Goal: Information Seeking & Learning: Find specific page/section

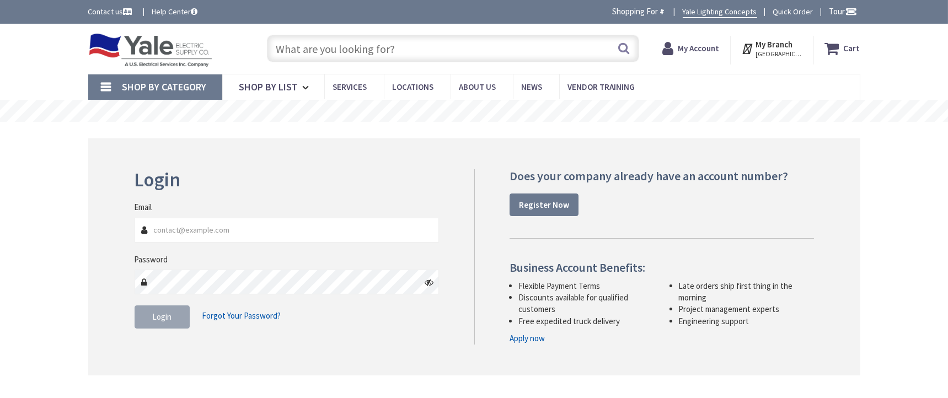
type input "[GEOGRAPHIC_DATA], [GEOGRAPHIC_DATA]"
type input "[EMAIL_ADDRESS][DOMAIN_NAME]"
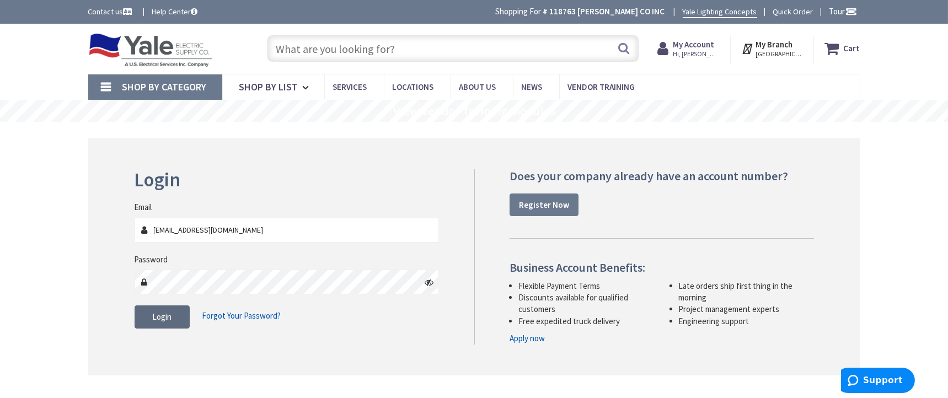
click at [172, 321] on button "Login" at bounding box center [162, 316] width 55 height 23
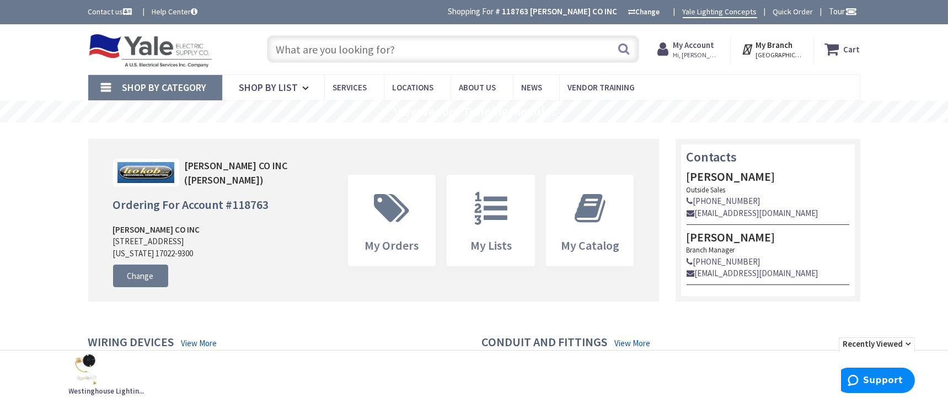
click at [309, 51] on input "text" at bounding box center [453, 49] width 372 height 28
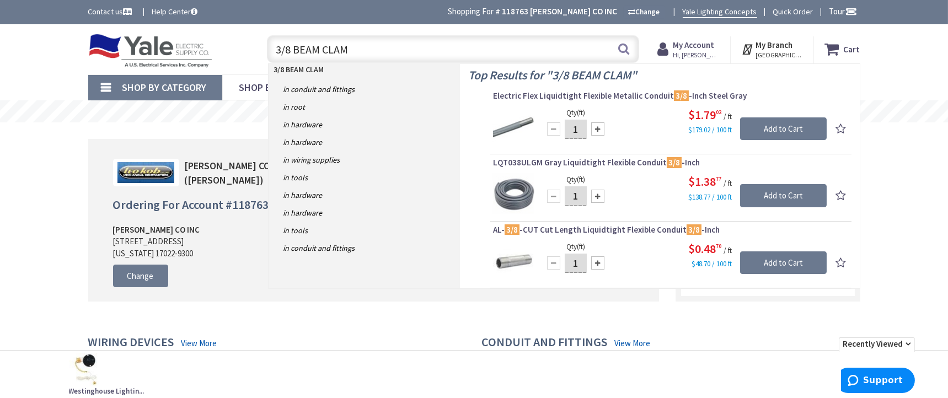
type input "3/8 BEAM CLAMP"
